Goal: Transaction & Acquisition: Download file/media

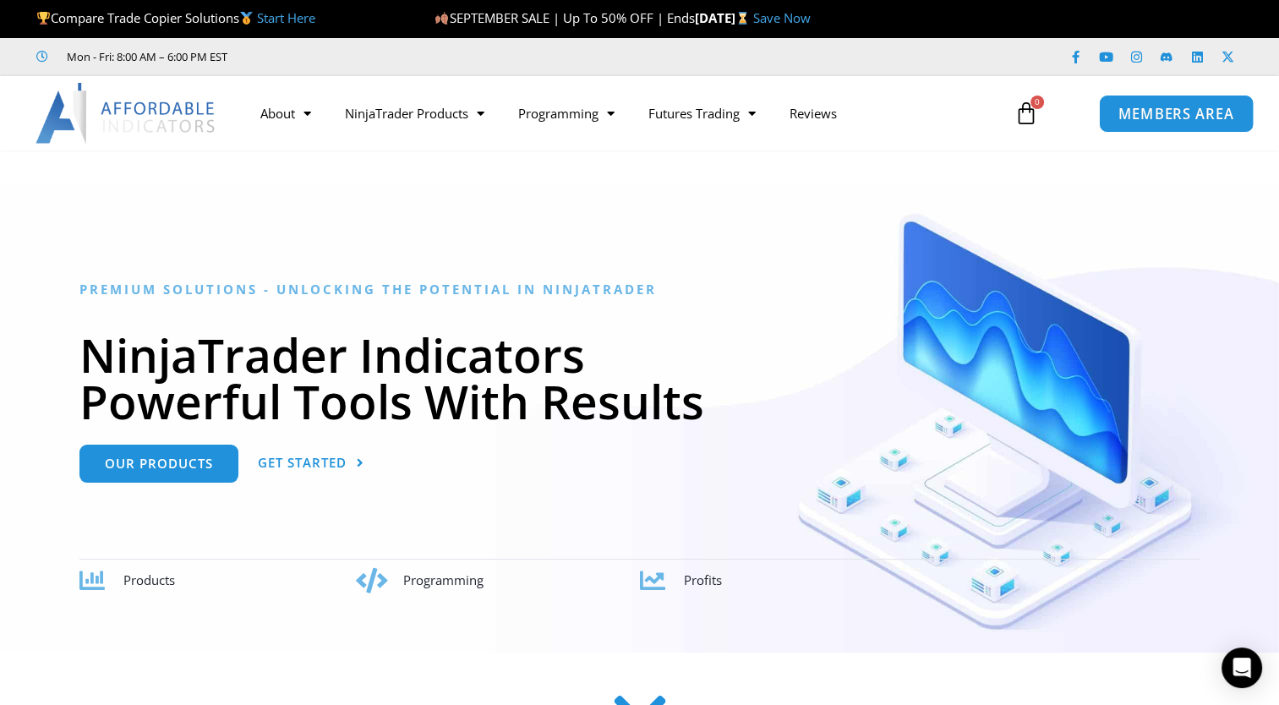
click at [1158, 115] on span "MEMBERS AREA" at bounding box center [1176, 113] width 116 height 14
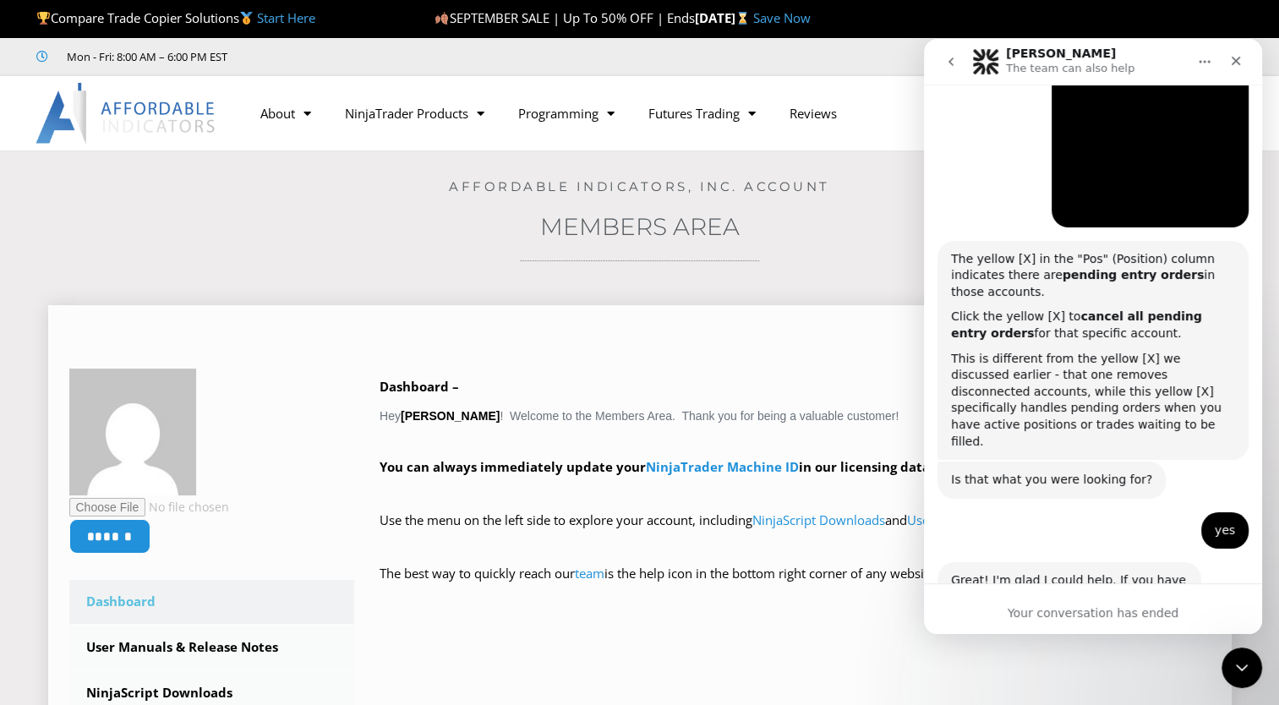
scroll to position [1560, 0]
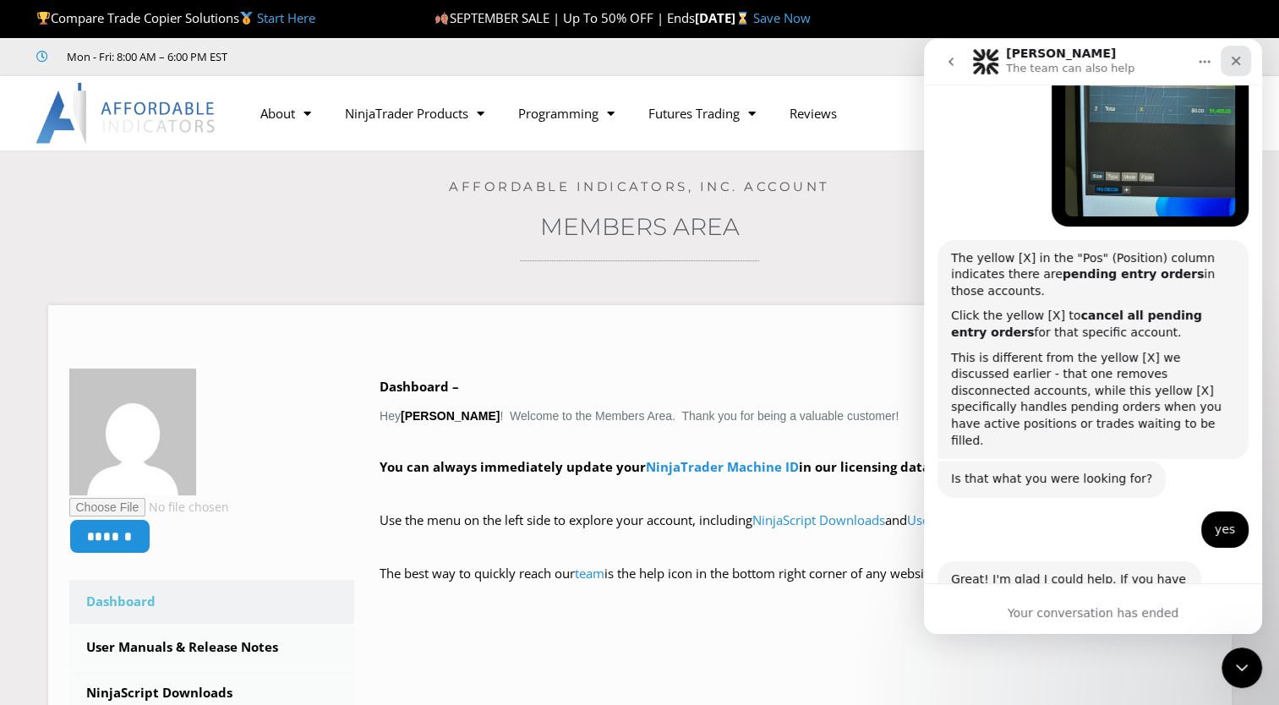
click at [1231, 59] on icon "Close" at bounding box center [1236, 61] width 14 height 14
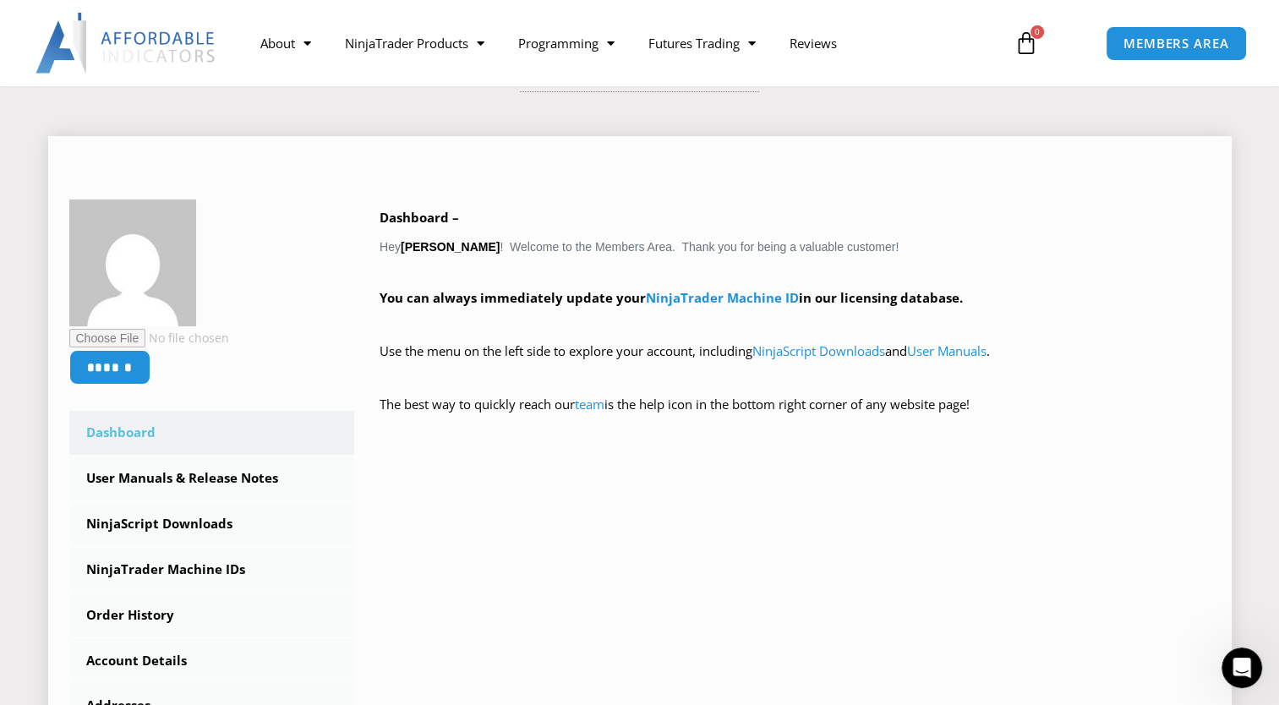
scroll to position [338, 0]
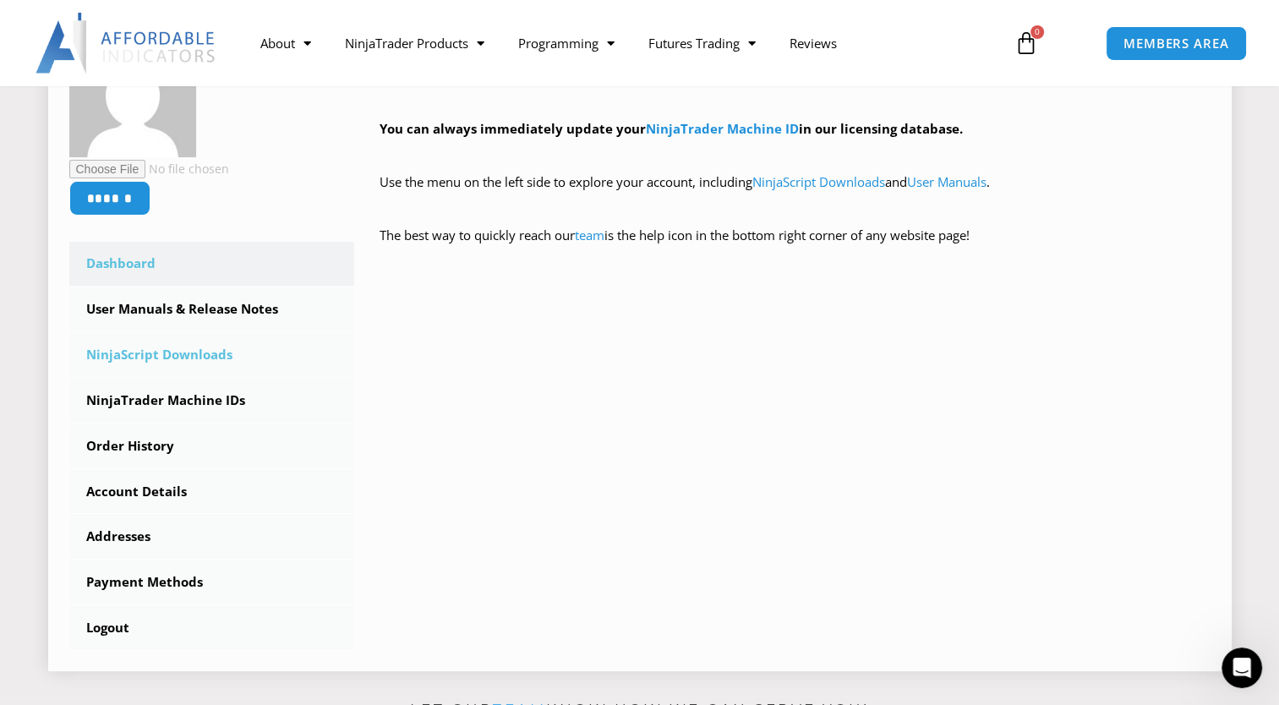
click at [205, 354] on link "NinjaScript Downloads" at bounding box center [212, 355] width 286 height 44
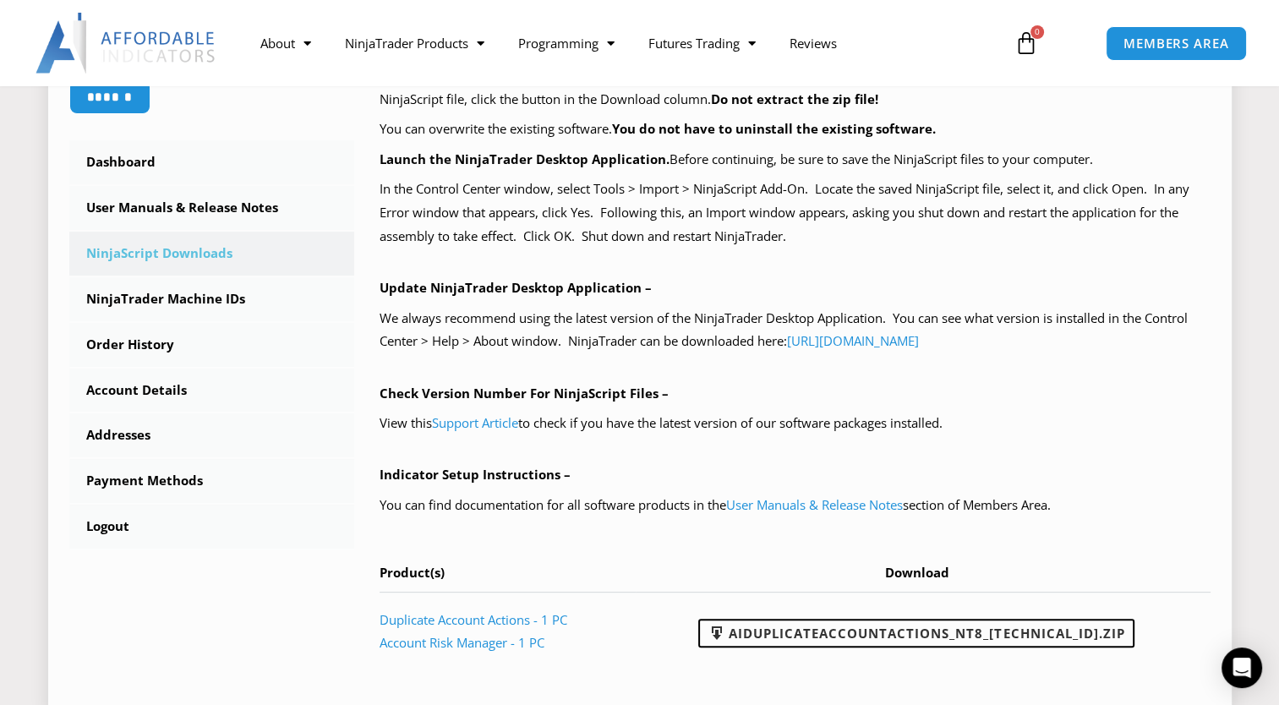
scroll to position [507, 0]
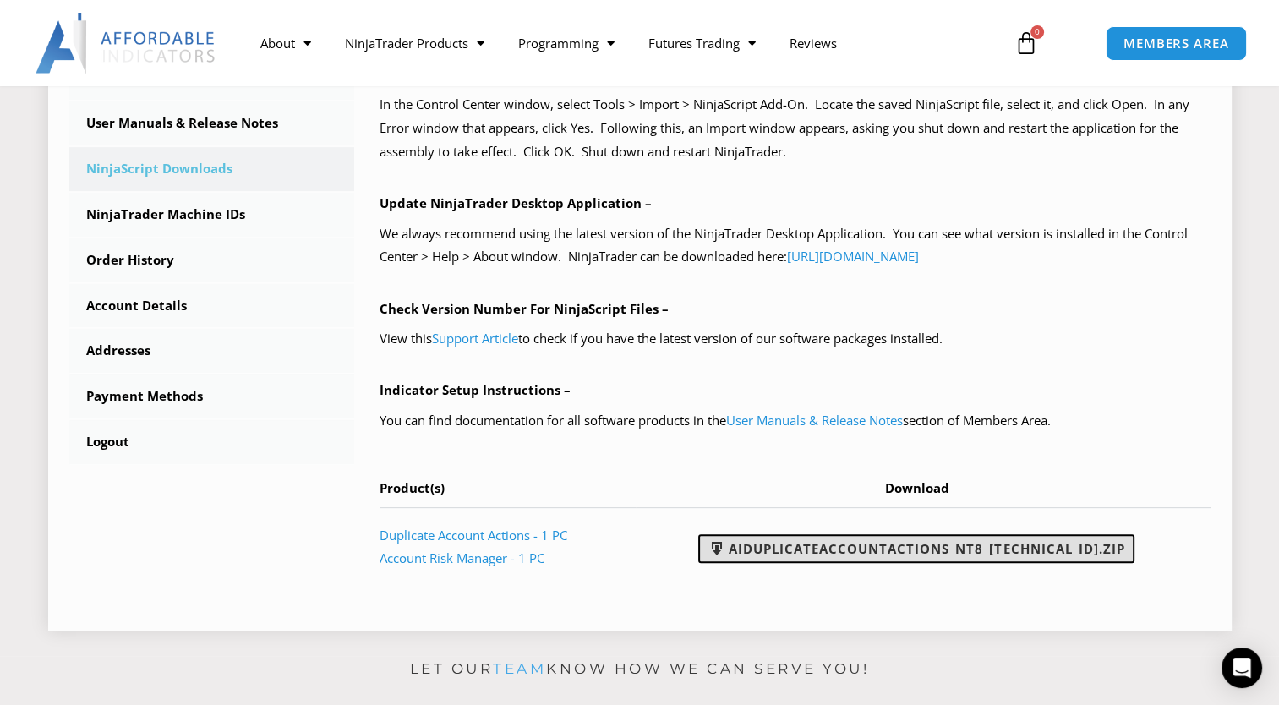
click at [944, 544] on link "AIDuplicateAccountActions_NT8_[TECHNICAL_ID].zip" at bounding box center [916, 548] width 436 height 29
drag, startPoint x: 570, startPoint y: 290, endPoint x: 575, endPoint y: 276, distance: 15.2
click at [570, 289] on div "NinjaScript Download & Installation – Please read everything for a complete und…" at bounding box center [794, 214] width 831 height 741
